Goal: Task Accomplishment & Management: Manage account settings

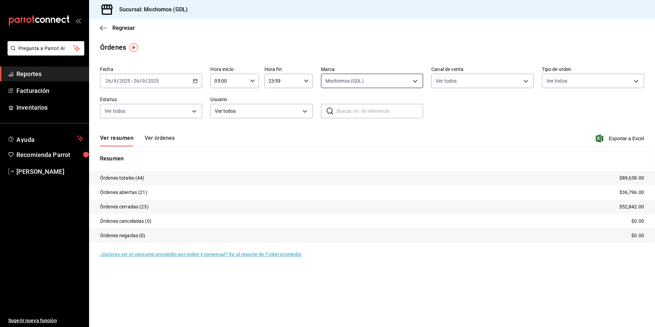
click at [370, 86] on body "Pregunta a Parrot AI Reportes Facturación Inventarios Ayuda Recomienda Parrot […" at bounding box center [327, 163] width 655 height 327
click at [373, 127] on span "Mochomos (GDL)" at bounding box center [380, 130] width 80 height 7
checkbox input "false"
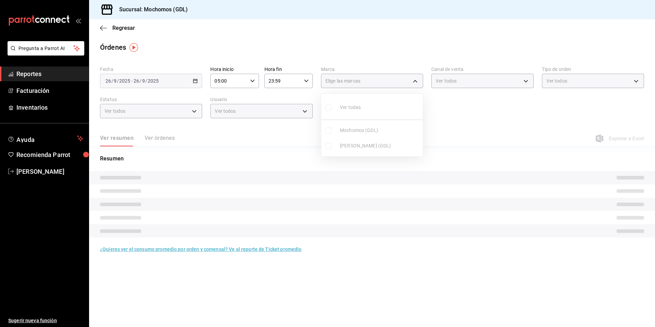
click at [373, 127] on span "Mochomos (GDL)" at bounding box center [380, 130] width 80 height 7
type input "36c25d4a-7cb0-456c-a434-e981d54830bc"
checkbox input "true"
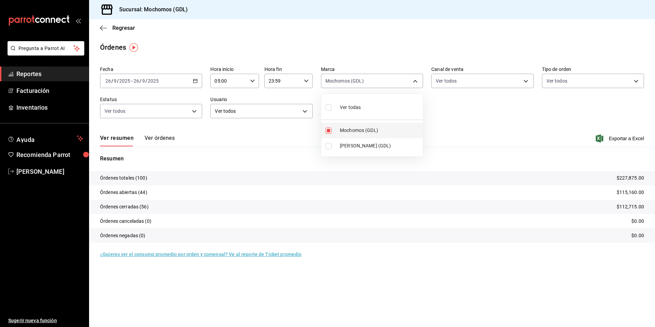
click at [391, 123] on li "Mochomos (GDL)" at bounding box center [371, 130] width 101 height 15
checkbox input "false"
click at [384, 127] on span "Mochomos (GDL)" at bounding box center [380, 130] width 80 height 7
type input "36c25d4a-7cb0-456c-a434-e981d54830bc"
checkbox input "true"
